Goal: Navigation & Orientation: Find specific page/section

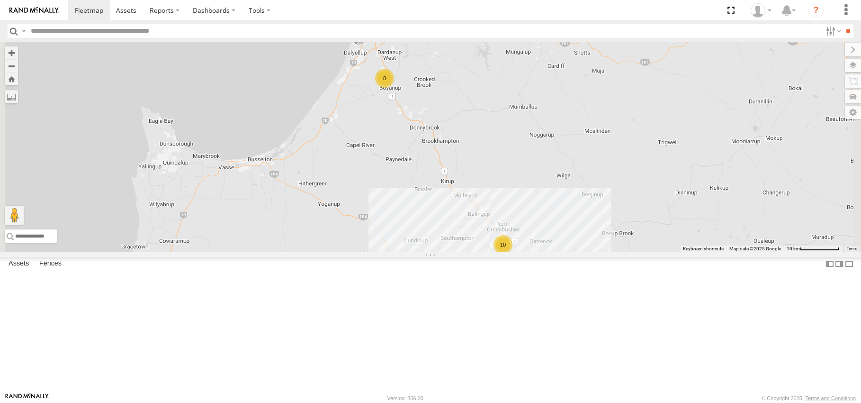
click at [0, 0] on div "(TR6) Little Tipper" at bounding box center [0, 0] width 0 height 0
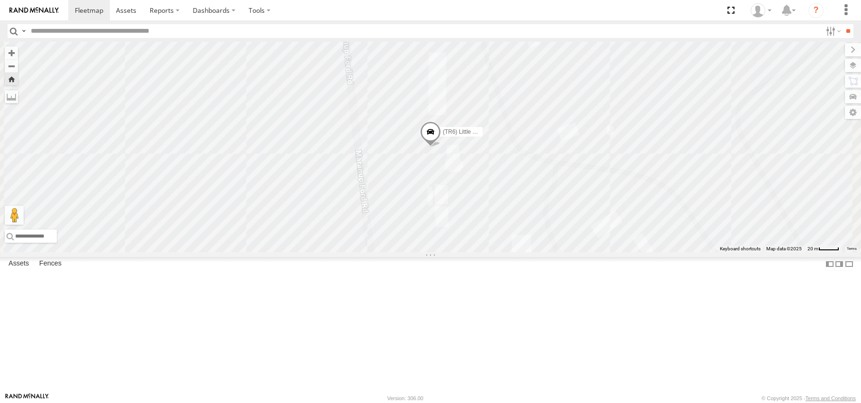
click at [0, 0] on link at bounding box center [0, 0] width 0 height 0
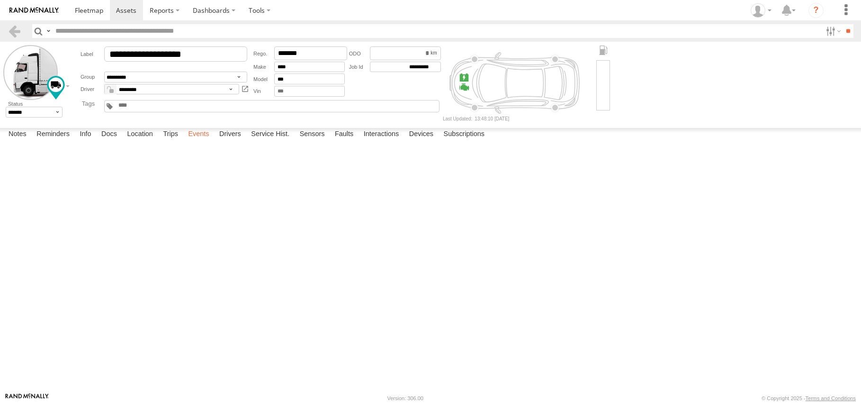
click at [203, 141] on label "Events" at bounding box center [198, 134] width 30 height 13
click at [85, 10] on span at bounding box center [89, 10] width 28 height 9
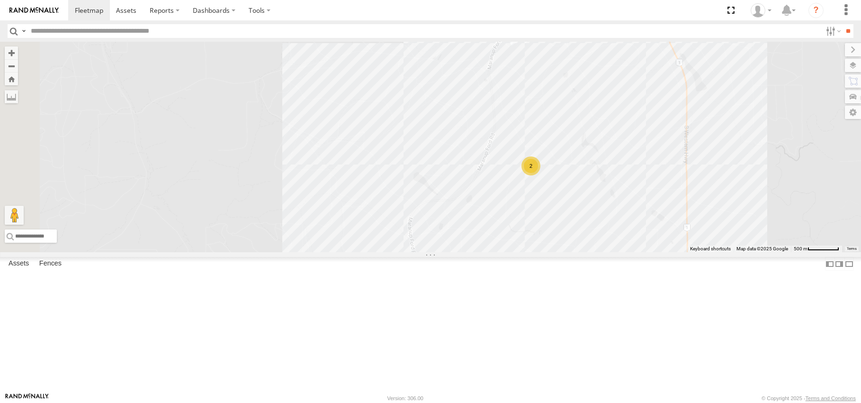
drag, startPoint x: 647, startPoint y: 262, endPoint x: 671, endPoint y: 336, distance: 78.1
click at [758, 402] on html at bounding box center [430, 201] width 861 height 403
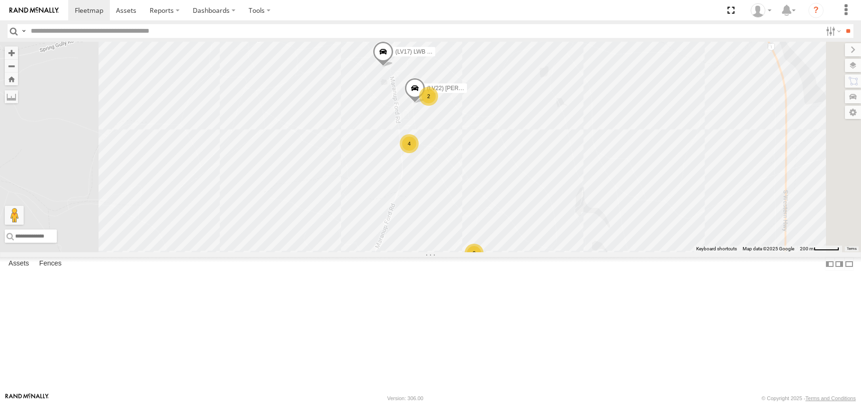
drag, startPoint x: 566, startPoint y: 176, endPoint x: 432, endPoint y: 287, distance: 173.6
click at [443, 252] on div "(LV20) Tony Ute (LV17) LWB Musso 2 (LV22) Dan Ute 4 2" at bounding box center [430, 147] width 861 height 210
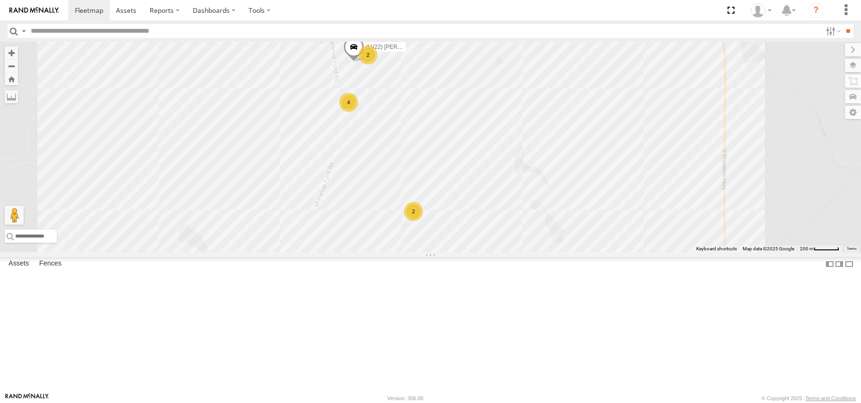
drag, startPoint x: 599, startPoint y: 262, endPoint x: 632, endPoint y: 262, distance: 33.6
click at [633, 252] on div "(LV20) Tony Ute (LV17) LWB Musso 2 (LV22) Dan Ute 4 2" at bounding box center [430, 147] width 861 height 210
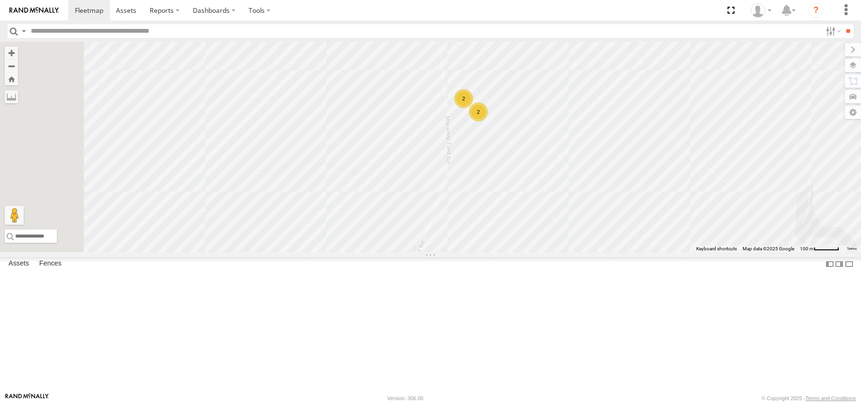
drag, startPoint x: 663, startPoint y: 324, endPoint x: 715, endPoint y: 340, distance: 54.5
click at [715, 252] on div "(LV20) Tony Ute (LV17) LWB Musso (LV22) Dan Ute 2 2 2" at bounding box center [430, 147] width 861 height 210
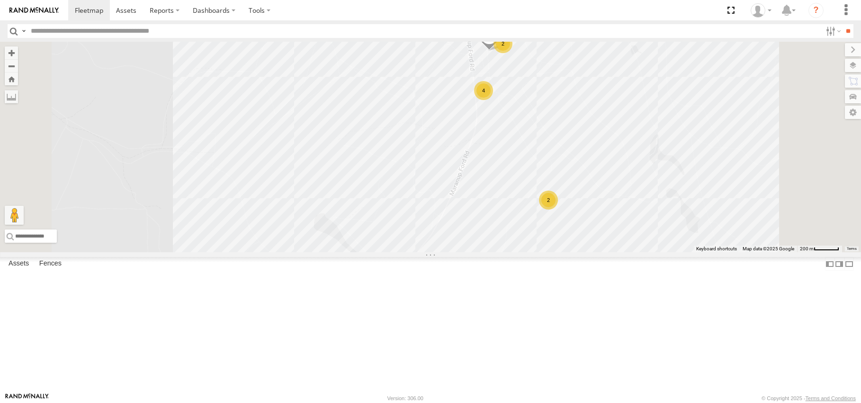
drag, startPoint x: 561, startPoint y: 327, endPoint x: 564, endPoint y: 291, distance: 36.6
click at [564, 252] on div "(LV20) Tony Ute (LV17) LWB Musso (LV22) Dan Ute 2 4 2" at bounding box center [430, 147] width 861 height 210
